Goal: Transaction & Acquisition: Purchase product/service

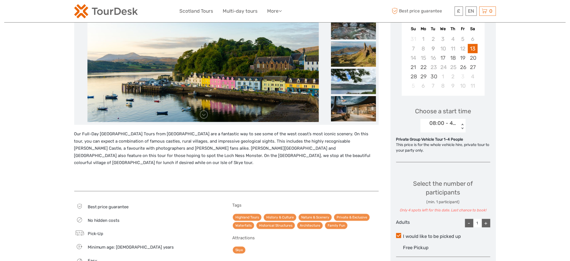
scroll to position [187, 0]
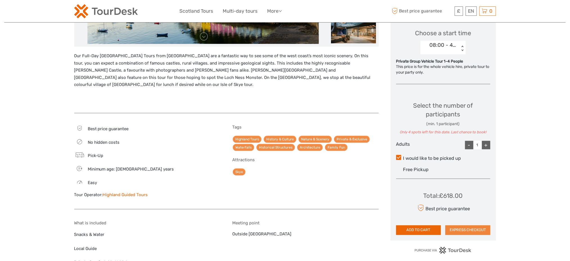
click at [466, 230] on button "EXPRESS CHECKOUT" at bounding box center [468, 230] width 45 height 10
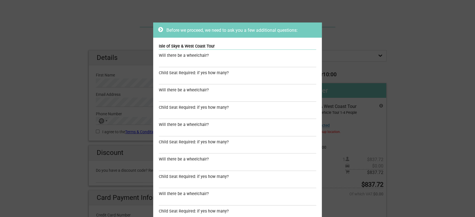
click at [324, 121] on div "Before we proceed, we need to ask you a few additional questions: Isle of Skye …" at bounding box center [237, 108] width 475 height 217
click at [194, 65] on input "text" at bounding box center [238, 63] width 158 height 8
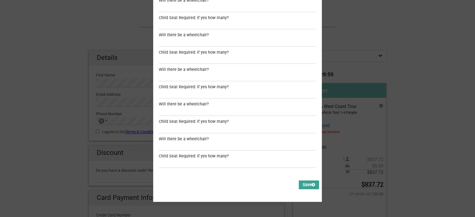
click at [308, 182] on button "Save" at bounding box center [309, 185] width 20 height 9
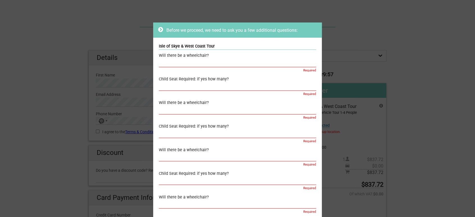
drag, startPoint x: 195, startPoint y: 64, endPoint x: 185, endPoint y: 72, distance: 12.2
click at [194, 64] on input "text" at bounding box center [238, 63] width 158 height 8
type input "1"
click at [172, 84] on input "text" at bounding box center [238, 87] width 158 height 8
type input "1"
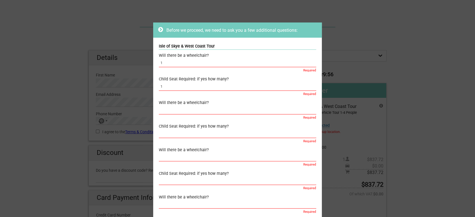
click at [167, 105] on div "Will there be a wheelchair?" at bounding box center [238, 103] width 158 height 6
drag, startPoint x: 172, startPoint y: 63, endPoint x: 142, endPoint y: 61, distance: 29.9
click at [142, 61] on div "Before we proceed, we need to ask you a few additional questions: Isle of Skye …" at bounding box center [237, 108] width 475 height 217
type input "0"
drag, startPoint x: 160, startPoint y: 85, endPoint x: 177, endPoint y: 116, distance: 36.4
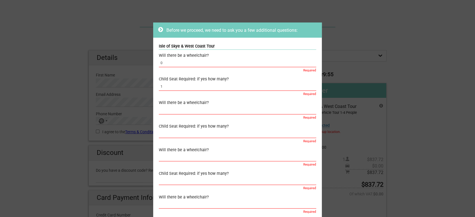
click at [140, 83] on div "Before we proceed, we need to ask you a few additional questions: Isle of Skye …" at bounding box center [237, 108] width 475 height 217
type input "0"
click at [172, 110] on input "text" at bounding box center [238, 110] width 158 height 8
type input "0"
click at [161, 132] on input "text" at bounding box center [238, 134] width 158 height 8
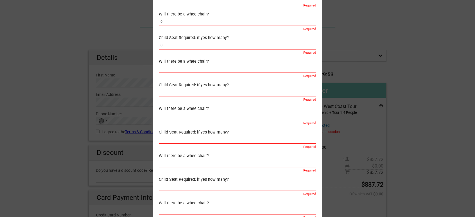
scroll to position [94, 0]
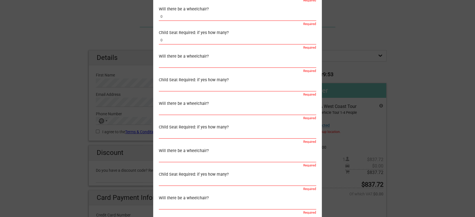
type input "0"
click at [182, 64] on input "text" at bounding box center [238, 64] width 158 height 8
type input "0"
click at [167, 91] on div "Required" at bounding box center [238, 94] width 158 height 6
type input "0"
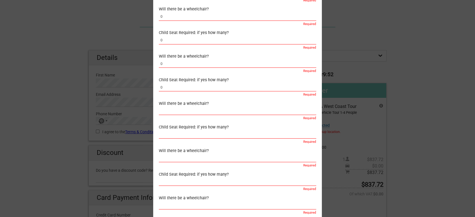
click at [164, 105] on div "Will there be a wheelchair?" at bounding box center [238, 104] width 158 height 6
click at [163, 110] on input "text" at bounding box center [238, 111] width 158 height 8
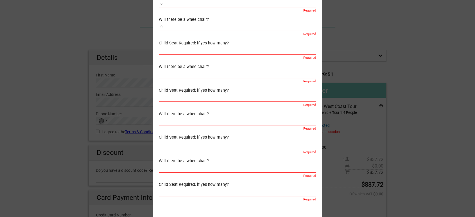
scroll to position [187, 0]
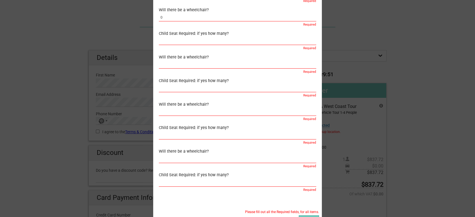
type input "0"
click at [177, 45] on div "Required" at bounding box center [238, 48] width 158 height 6
click at [175, 42] on input "text" at bounding box center [238, 41] width 158 height 8
type input "0"
click at [164, 68] on input "text" at bounding box center [238, 64] width 158 height 8
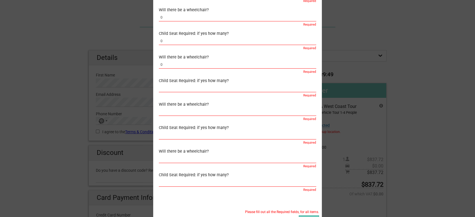
type input "0"
click at [161, 89] on input "text" at bounding box center [238, 88] width 158 height 8
type input "0"
drag, startPoint x: 167, startPoint y: 111, endPoint x: 169, endPoint y: 126, distance: 15.3
click at [166, 111] on input "text" at bounding box center [238, 112] width 158 height 8
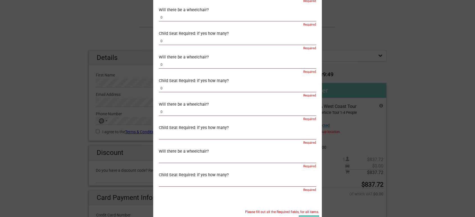
type input "0"
click at [168, 134] on input "text" at bounding box center [238, 135] width 158 height 8
type input "0"
click at [161, 157] on input "text" at bounding box center [238, 159] width 158 height 8
type input "0"
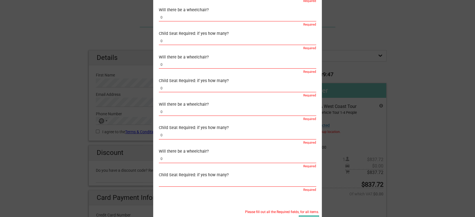
click at [159, 186] on input "text" at bounding box center [238, 183] width 158 height 8
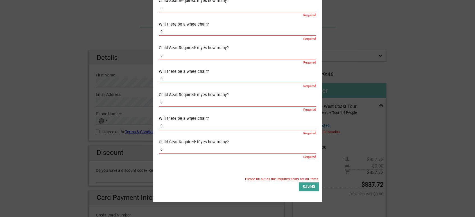
type input "0"
click at [306, 183] on button "Save" at bounding box center [309, 187] width 20 height 9
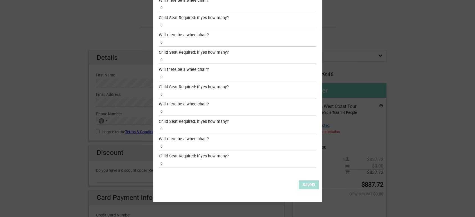
scroll to position [128, 0]
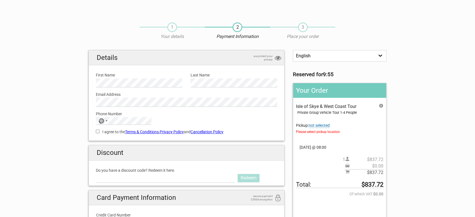
click at [324, 125] on span "not selected" at bounding box center [319, 125] width 21 height 5
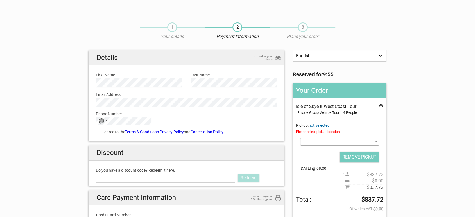
click at [334, 144] on span at bounding box center [339, 142] width 79 height 8
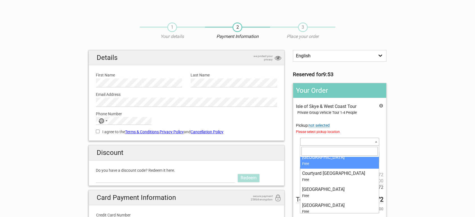
scroll to position [250, 0]
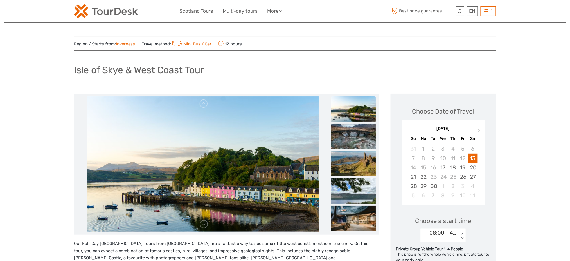
click at [111, 70] on h1 "Isle of Skye & West Coast Tour" at bounding box center [139, 70] width 130 height 12
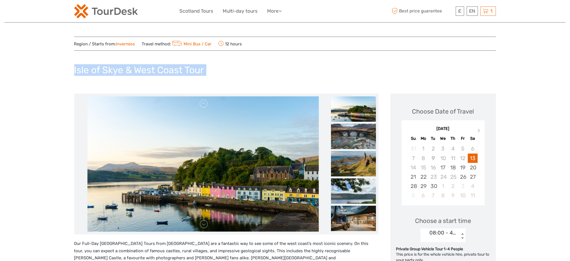
click at [111, 70] on h1 "Isle of Skye & West Coast Tour" at bounding box center [139, 70] width 130 height 12
copy div "Isle of Skye & West Coast Tour"
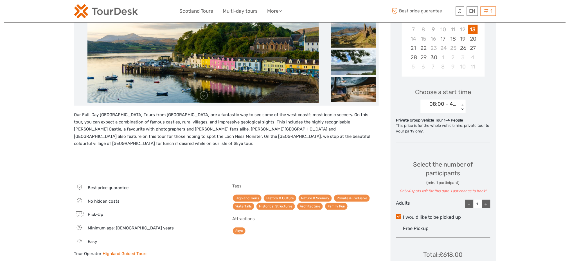
scroll to position [300, 0]
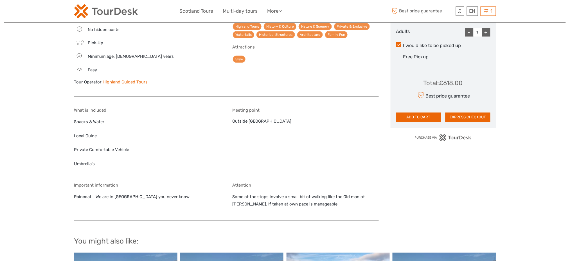
drag, startPoint x: 153, startPoint y: 77, endPoint x: 102, endPoint y: 74, distance: 51.0
click at [102, 79] on div "Tour Operator: Highland Guided Tours" at bounding box center [147, 82] width 147 height 6
copy div "Highland Guided Tours"
